Goal: Task Accomplishment & Management: Use online tool/utility

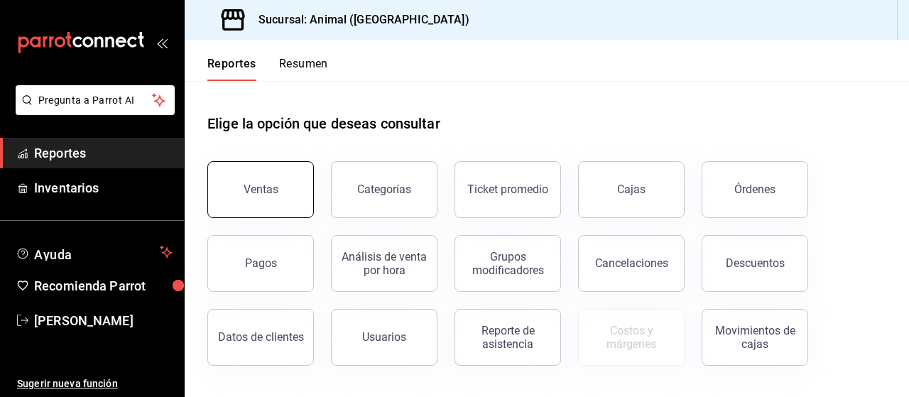
click at [301, 200] on button "Ventas" at bounding box center [260, 189] width 107 height 57
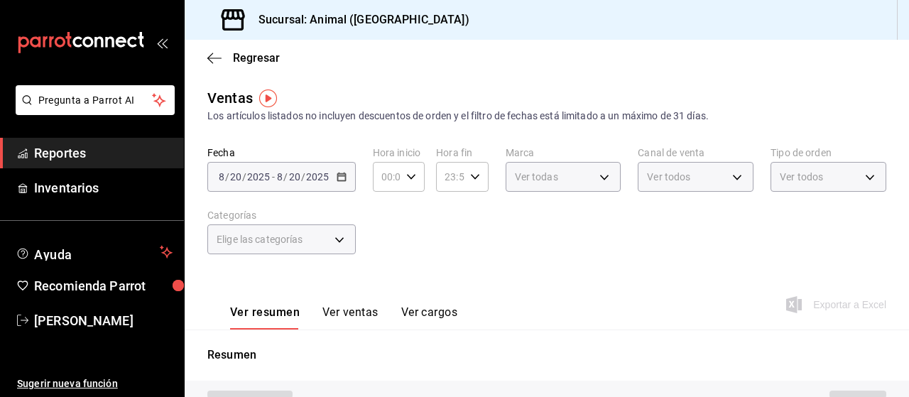
type input "PARROT,UBER_EATS,RAPPI,DIDI_FOOD,ONLINE"
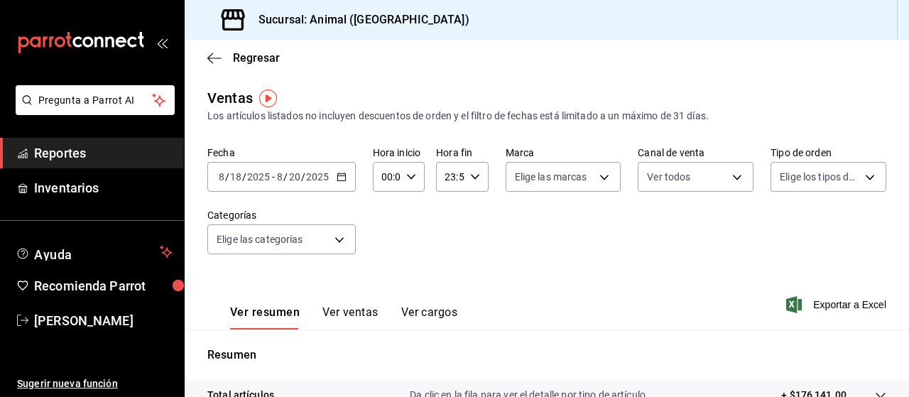
click at [344, 177] on \(Stroke\) "button" at bounding box center [341, 177] width 9 height 8
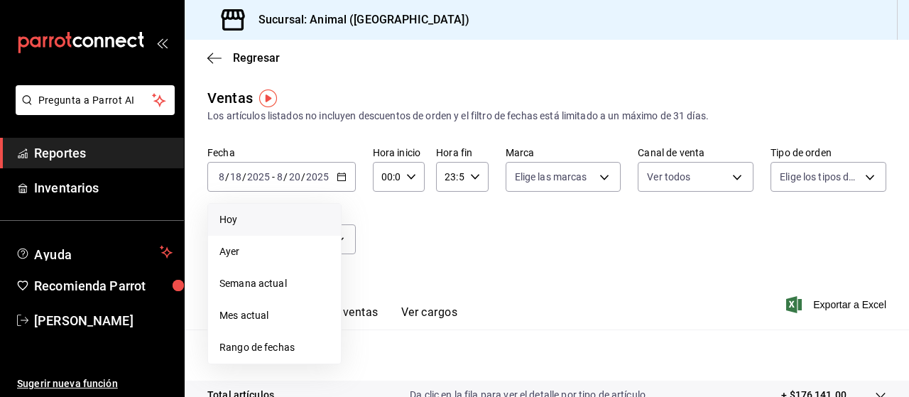
click at [240, 224] on span "Hoy" at bounding box center [275, 219] width 110 height 15
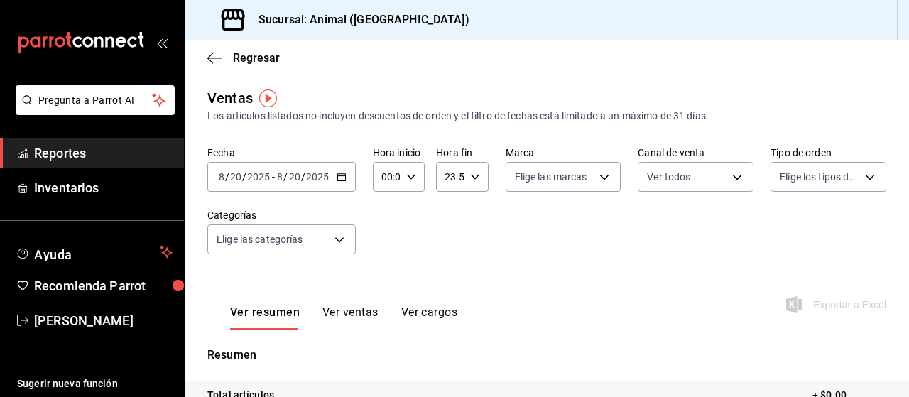
click at [344, 180] on icon "button" at bounding box center [342, 177] width 10 height 10
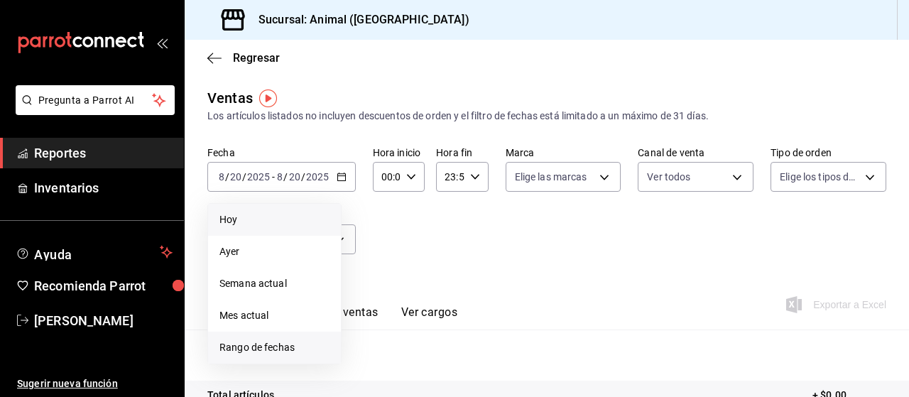
click at [269, 344] on span "Rango de fechas" at bounding box center [275, 347] width 110 height 15
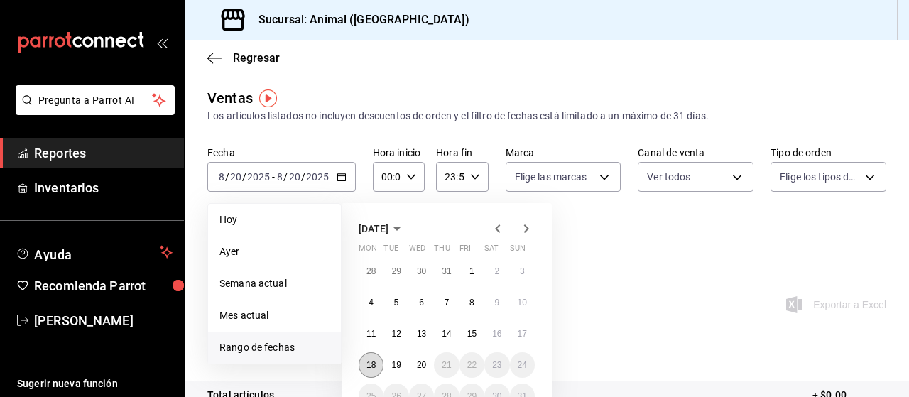
click at [377, 361] on button "18" at bounding box center [371, 365] width 25 height 26
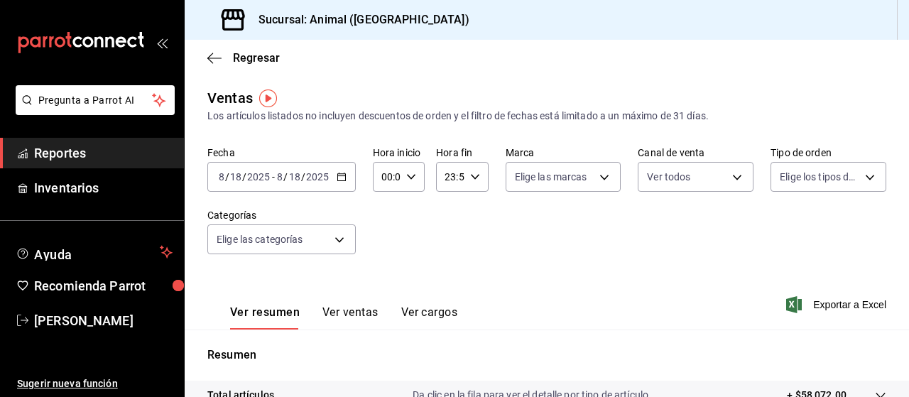
click at [341, 180] on icon "button" at bounding box center [342, 177] width 10 height 10
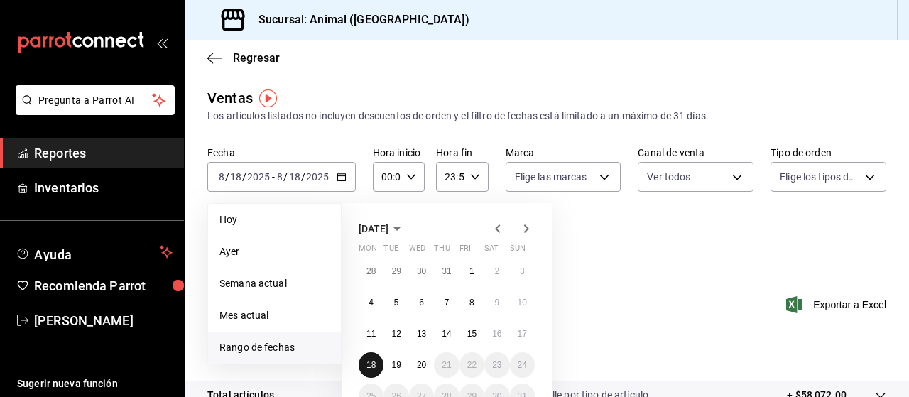
click at [368, 368] on abbr "18" at bounding box center [371, 365] width 9 height 10
click at [423, 367] on abbr "20" at bounding box center [421, 365] width 9 height 10
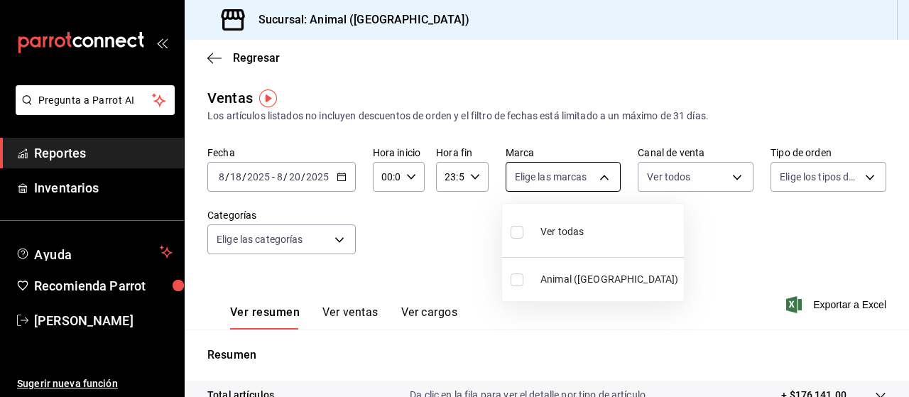
click at [597, 175] on body "Pregunta a Parrot AI Reportes Inventarios Ayuda Recomienda Parrot [PERSON_NAME]…" at bounding box center [454, 198] width 909 height 397
click at [515, 234] on input "checkbox" at bounding box center [517, 232] width 13 height 13
checkbox input "true"
type input "96838179-8fbb-4073-aae3-1789726318c8"
checkbox input "true"
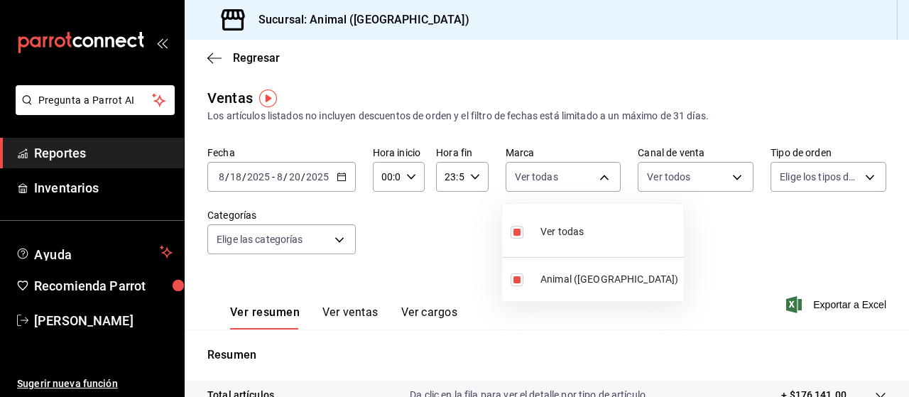
click at [861, 175] on div at bounding box center [454, 198] width 909 height 397
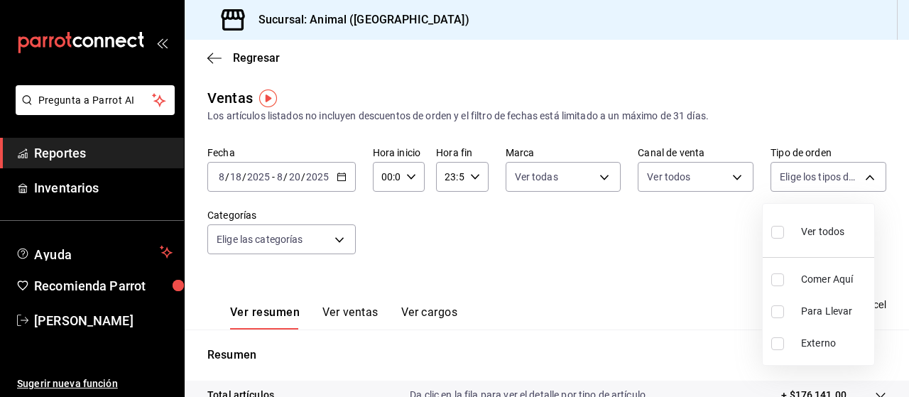
click at [861, 175] on body "Pregunta a Parrot AI Reportes Inventarios Ayuda Recomienda Parrot [PERSON_NAME]…" at bounding box center [454, 198] width 909 height 397
click at [779, 232] on input "checkbox" at bounding box center [778, 232] width 13 height 13
checkbox input "true"
type input "89cc3392-1a89-49ed-91c4-e66ea58282e1,025cf6ae-25b7-4698-bb98-3d77af74a196,EXTER…"
checkbox input "true"
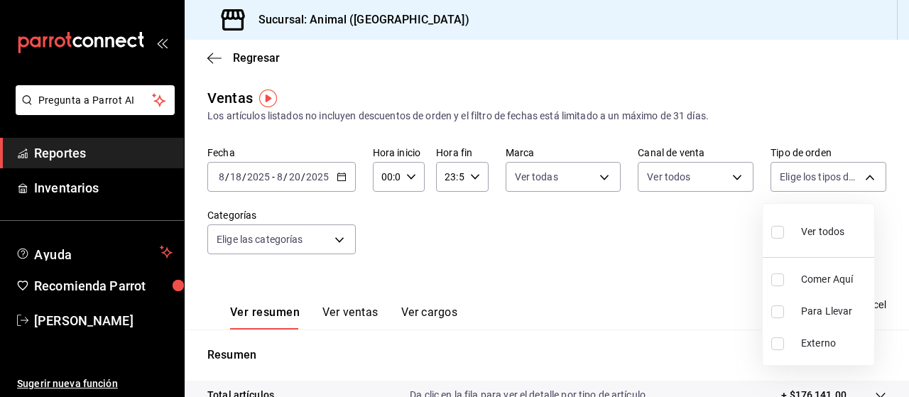
checkbox input "true"
click at [337, 237] on div at bounding box center [454, 198] width 909 height 397
click at [337, 237] on body "Pregunta a Parrot AI Reportes Inventarios Ayuda Recomienda Parrot [PERSON_NAME]…" at bounding box center [454, 198] width 909 height 397
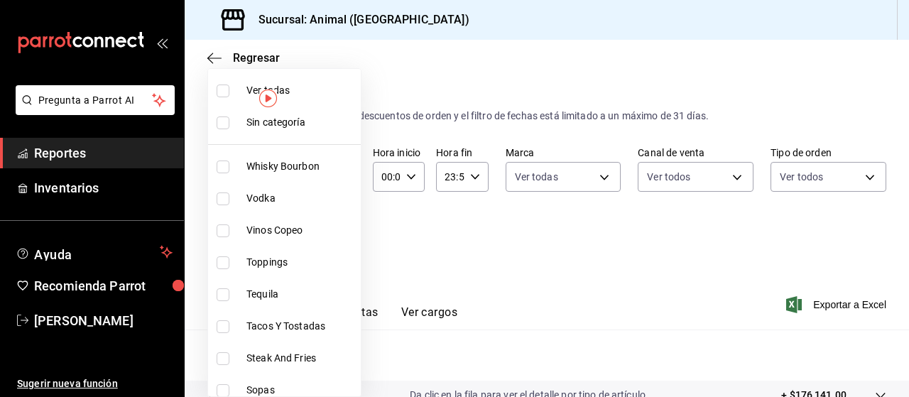
click at [224, 92] on input "checkbox" at bounding box center [223, 91] width 13 height 13
checkbox input "true"
type input "696422f3-042f-4992-a796-20cec1d2addd,ab2f2cdd-2d2d-455a-bd59-969ed93fbee5,5744a…"
checkbox input "true"
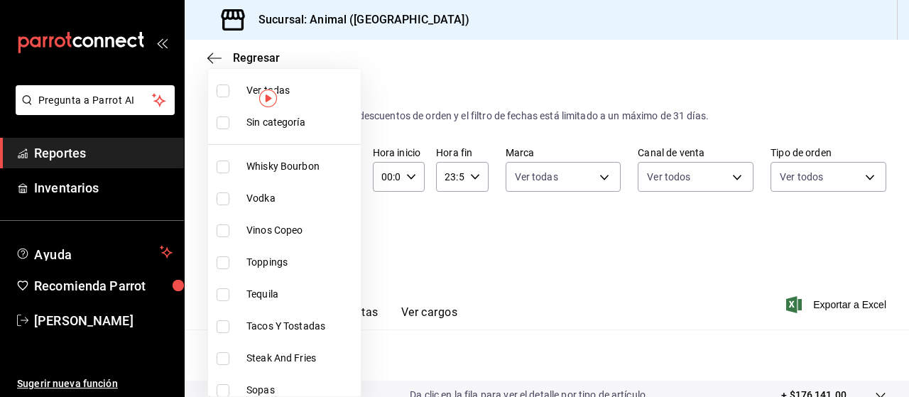
checkbox input "true"
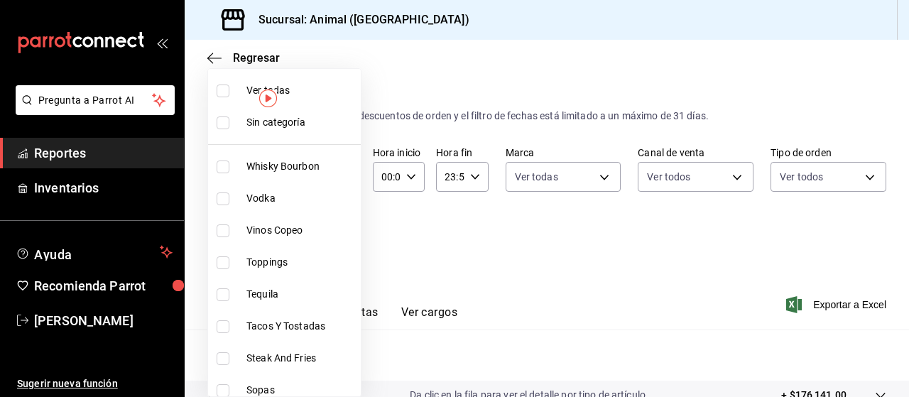
checkbox input "true"
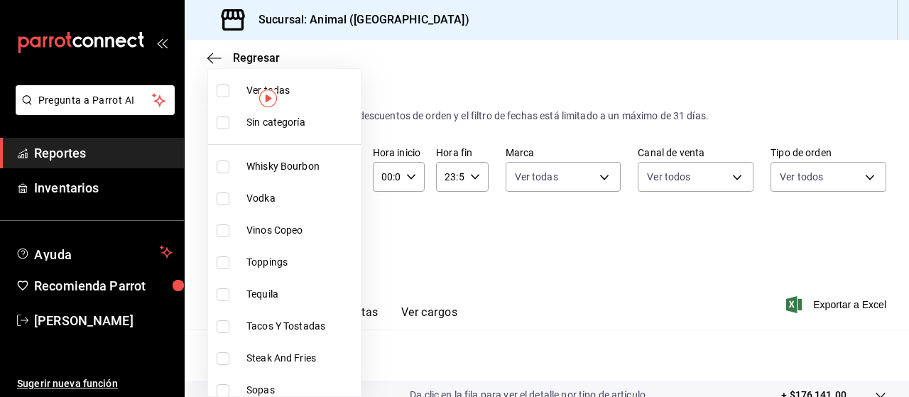
checkbox input "true"
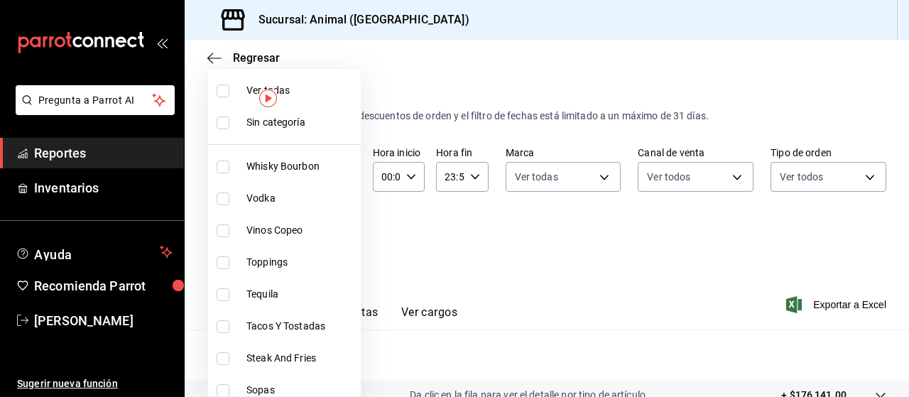
checkbox input "true"
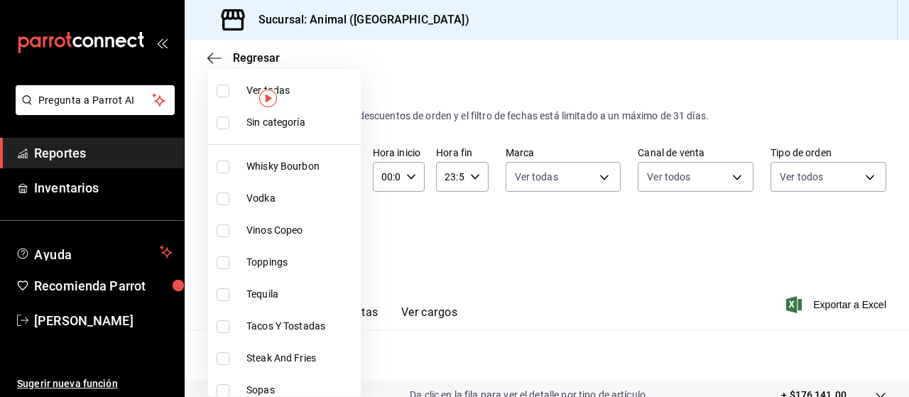
checkbox input "true"
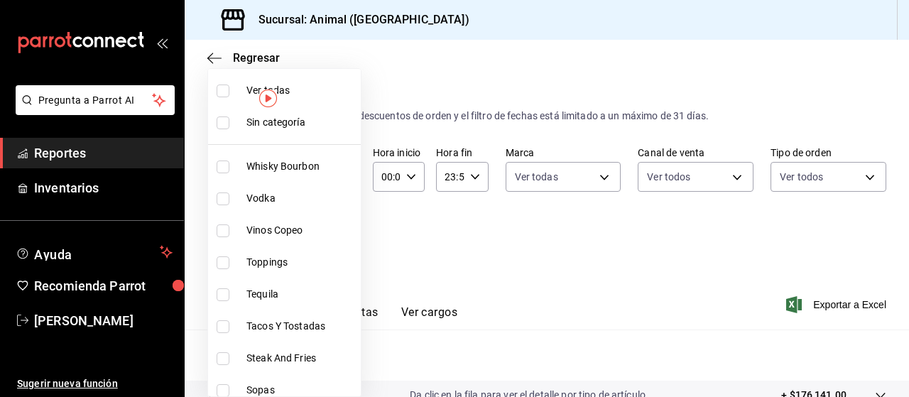
checkbox input "true"
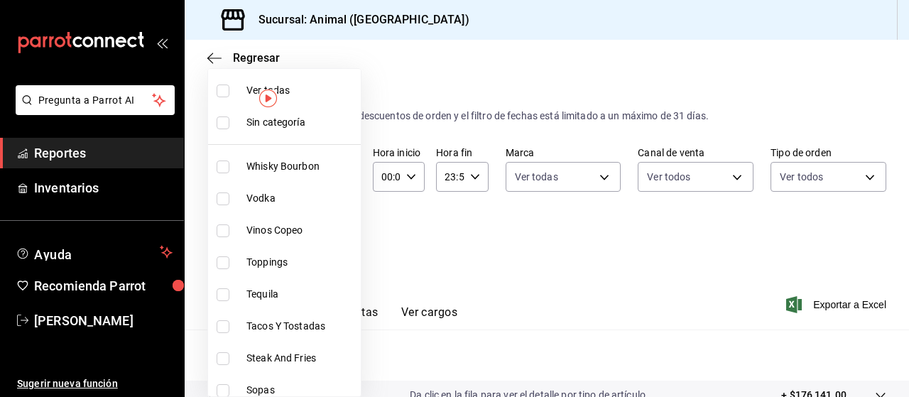
checkbox input "true"
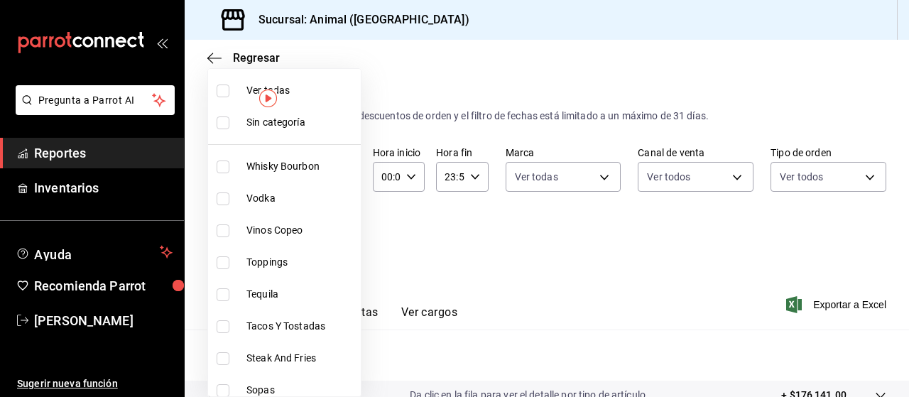
checkbox input "true"
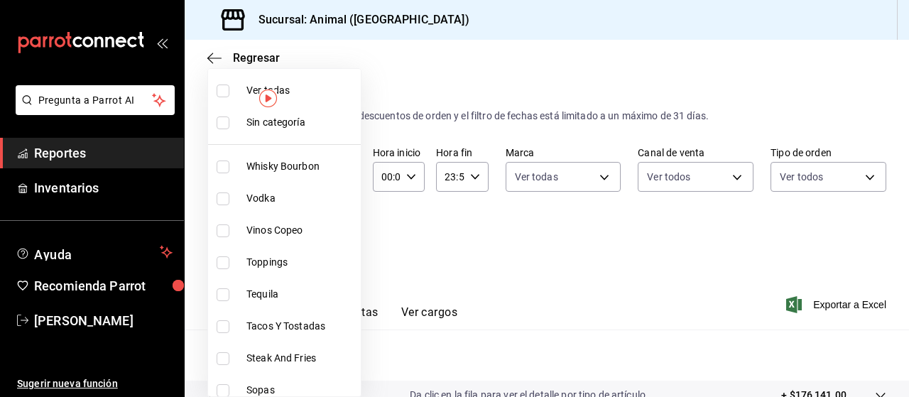
checkbox input "true"
click at [440, 193] on div at bounding box center [454, 198] width 909 height 397
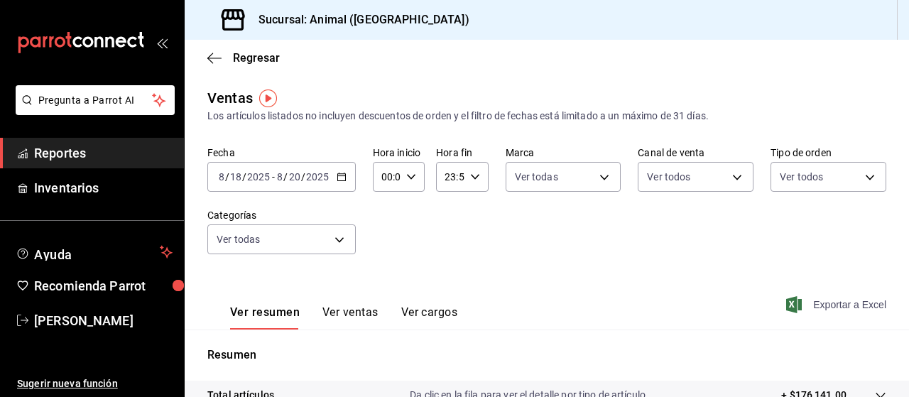
click at [824, 313] on span "Exportar a Excel" at bounding box center [837, 304] width 97 height 17
